Goal: Check status: Check status

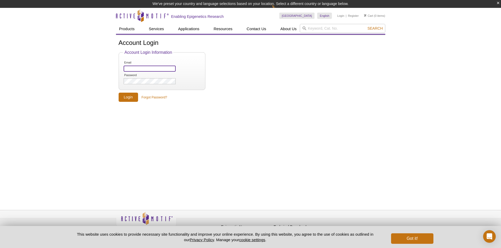
click at [151, 69] on input "Email" at bounding box center [150, 69] width 52 height 6
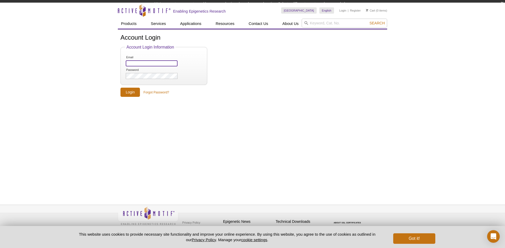
paste input "[EMAIL_ADDRESS][DOMAIN_NAME]"
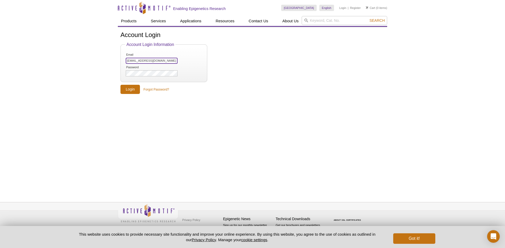
type input "[EMAIL_ADDRESS][DOMAIN_NAME]"
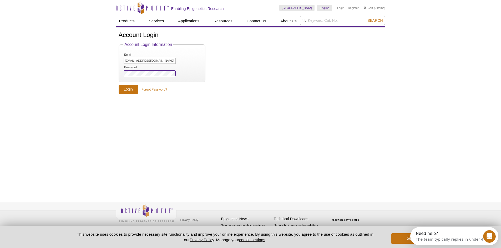
click at [119, 85] on input "Login" at bounding box center [128, 89] width 19 height 9
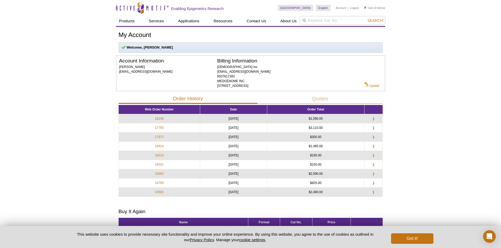
click at [411, 111] on div "Active Motif Logo Enabling Epigenetics Research 0 Search Skip to content Active…" at bounding box center [250, 184] width 501 height 368
drag, startPoint x: 249, startPoint y: 120, endPoint x: 257, endPoint y: 170, distance: 50.5
click at [257, 172] on tbody "18108 [DATE] $1,590.00 ❯ 17755 [DATE] $3,110.00 ❯ 17671 [DATE] $300.00 ❯ 16914 …" at bounding box center [251, 155] width 264 height 83
click at [267, 174] on td "[DATE]" at bounding box center [233, 174] width 67 height 9
click at [426, 141] on div "Active Motif Logo Enabling Epigenetics Research 0 Search Skip to content Active…" at bounding box center [250, 184] width 501 height 368
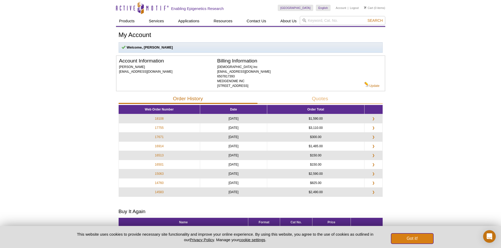
click at [407, 237] on button "Got it!" at bounding box center [412, 239] width 42 height 11
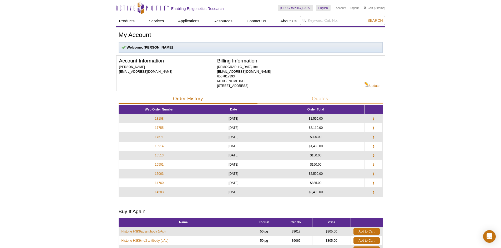
click at [423, 109] on div "Active Motif Logo Enabling Epigenetics Research 0 Search Skip to content Active…" at bounding box center [250, 184] width 501 height 368
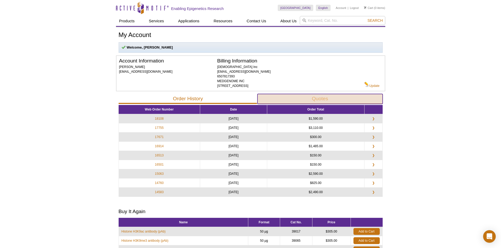
click at [316, 99] on button "Quotes" at bounding box center [319, 99] width 125 height 10
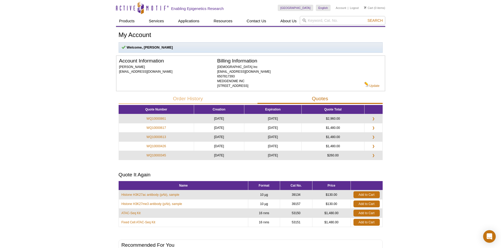
click at [338, 119] on td "$2,960.00" at bounding box center [333, 118] width 63 height 9
click at [154, 121] on link "WQ10000861" at bounding box center [155, 118] width 19 height 5
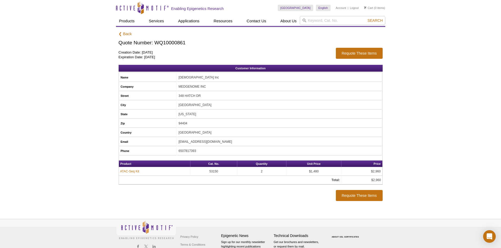
click at [411, 101] on div "Active Motif Logo Enabling Epigenetics Research 0 Search Skip to content Active…" at bounding box center [250, 132] width 501 height 265
drag, startPoint x: 156, startPoint y: 55, endPoint x: 139, endPoint y: 56, distance: 17.1
click at [139, 56] on p "Creation Date: Sep 03, 2025 Expiration Date: Oct 03, 2025" at bounding box center [225, 54] width 212 height 9
click at [167, 58] on p "Creation Date: Sep 03, 2025 Expiration Date: Oct 03, 2025" at bounding box center [225, 54] width 212 height 9
click at [412, 132] on div "Active Motif Logo Enabling Epigenetics Research 0 Search Skip to content Active…" at bounding box center [250, 132] width 501 height 265
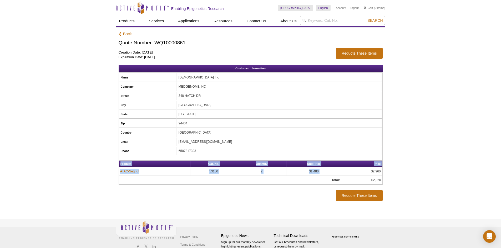
drag, startPoint x: 366, startPoint y: 171, endPoint x: 391, endPoint y: 171, distance: 25.2
click at [391, 171] on div "Active Motif Logo Enabling Epigenetics Research 0 Search Skip to content Active…" at bounding box center [250, 132] width 501 height 265
click at [420, 163] on div "Active Motif Logo Enabling Epigenetics Research 0 Search Skip to content Active…" at bounding box center [250, 132] width 501 height 265
click at [208, 142] on td "[EMAIL_ADDRESS][DOMAIN_NAME]" at bounding box center [279, 142] width 205 height 9
drag, startPoint x: 196, startPoint y: 142, endPoint x: 233, endPoint y: 141, distance: 36.8
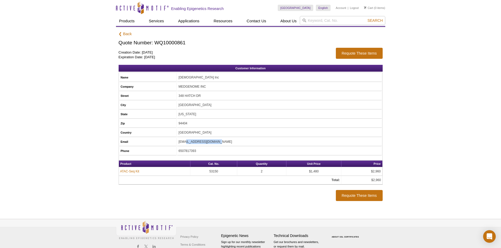
click at [233, 141] on td "[EMAIL_ADDRESS][DOMAIN_NAME]" at bounding box center [279, 142] width 205 height 9
click at [231, 140] on td "[EMAIL_ADDRESS][DOMAIN_NAME]" at bounding box center [279, 142] width 205 height 9
click at [234, 142] on td "[EMAIL_ADDRESS][DOMAIN_NAME]" at bounding box center [279, 142] width 205 height 9
